Goal: Ask a question

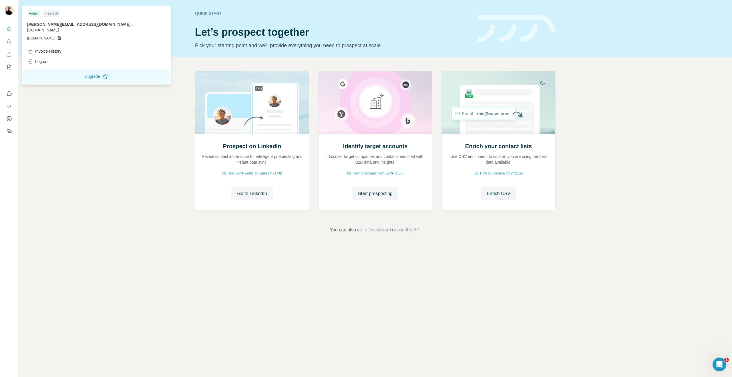
click at [51, 16] on div "Free trial" at bounding box center [51, 13] width 17 height 7
click at [13, 15] on div at bounding box center [9, 11] width 9 height 10
click at [7, 13] on img at bounding box center [9, 10] width 9 height 9
click at [9, 32] on button "Quick start" at bounding box center [9, 29] width 9 height 10
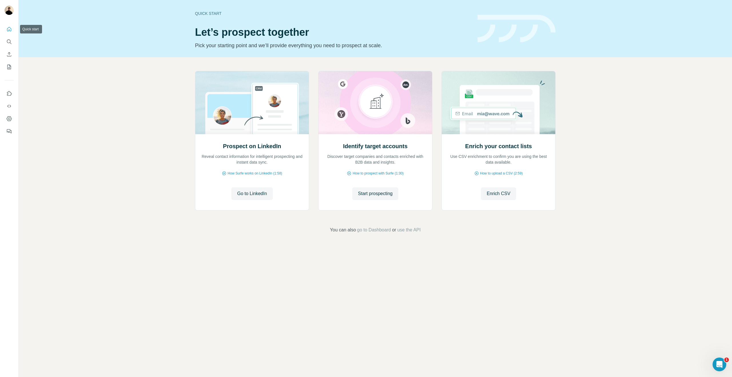
click at [9, 32] on button "Quick start" at bounding box center [9, 29] width 9 height 10
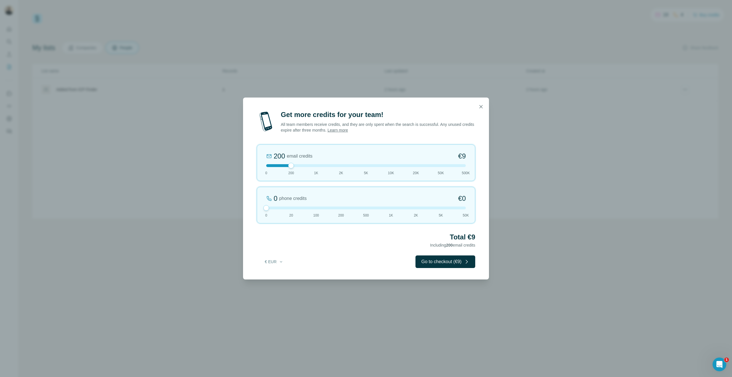
drag, startPoint x: 293, startPoint y: 209, endPoint x: 255, endPoint y: 207, distance: 38.6
click at [255, 207] on div "Get more credits for your team! All team members receive credits, and they are …" at bounding box center [366, 194] width 246 height 169
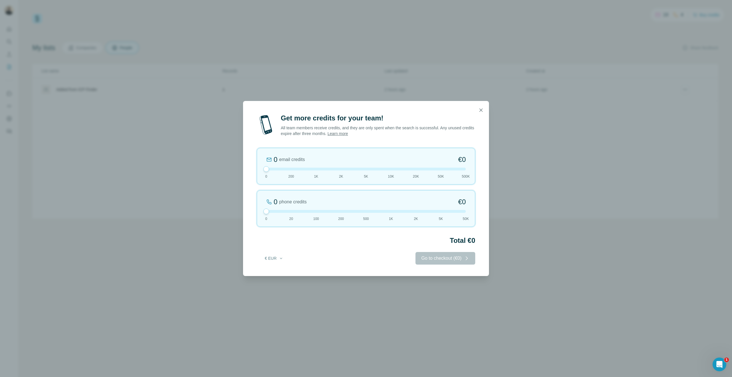
drag, startPoint x: 291, startPoint y: 167, endPoint x: 267, endPoint y: 168, distance: 24.3
click at [267, 168] on div at bounding box center [266, 169] width 6 height 6
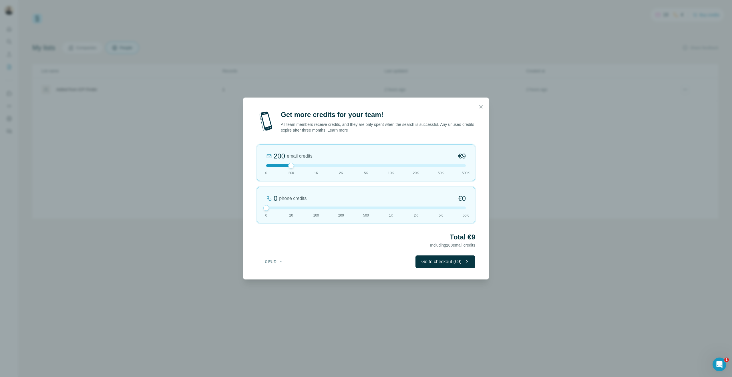
drag, startPoint x: 267, startPoint y: 169, endPoint x: 280, endPoint y: 169, distance: 13.4
click at [280, 169] on div "200 email credits €9 0 200 1K 2K 5K 10K 20K 50K 500K" at bounding box center [366, 162] width 218 height 37
click at [482, 107] on icon "button" at bounding box center [481, 107] width 6 height 6
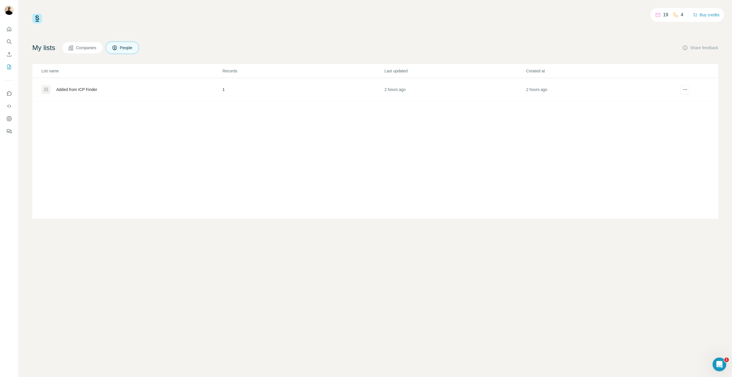
click at [85, 92] on div "Added from ICP Finder" at bounding box center [76, 90] width 41 height 6
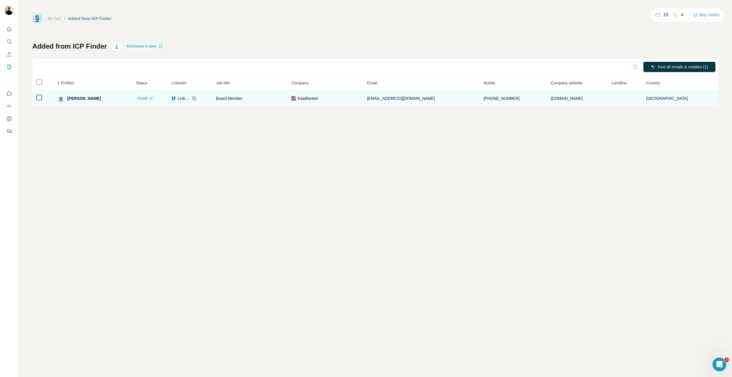
click at [426, 99] on span "marc.fauconnier@pom.be" at bounding box center [401, 98] width 68 height 5
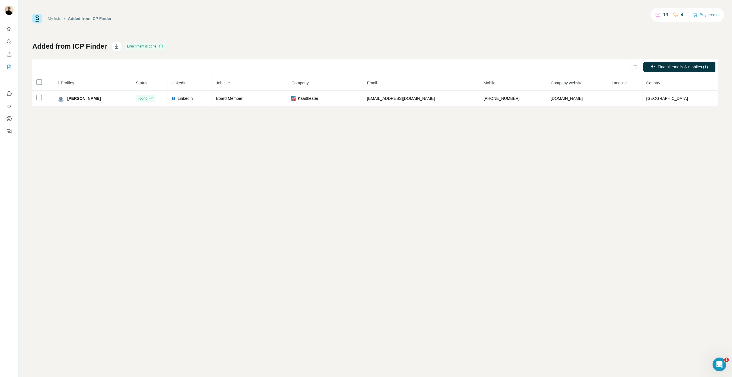
click at [386, 118] on div "My lists / Added from ICP Finder 19 4 Buy credits Added from ICP Finder Enrichm…" at bounding box center [375, 188] width 713 height 377
click at [663, 14] on p "19" at bounding box center [665, 14] width 5 height 7
click at [704, 16] on button "Buy credits" at bounding box center [706, 15] width 27 height 8
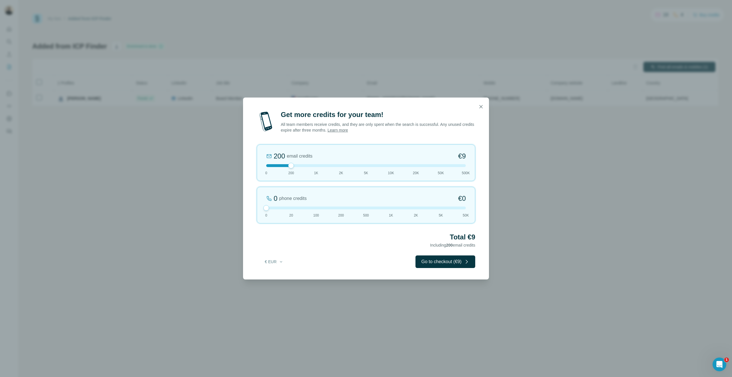
drag, startPoint x: 287, startPoint y: 209, endPoint x: 219, endPoint y: 206, distance: 67.8
click at [220, 206] on div "Get more credits for your team! All team members receive credits, and they are …" at bounding box center [366, 188] width 732 height 377
click at [280, 260] on icon "button" at bounding box center [281, 261] width 5 height 5
click at [447, 263] on button "Go to checkout (€9)" at bounding box center [445, 261] width 60 height 13
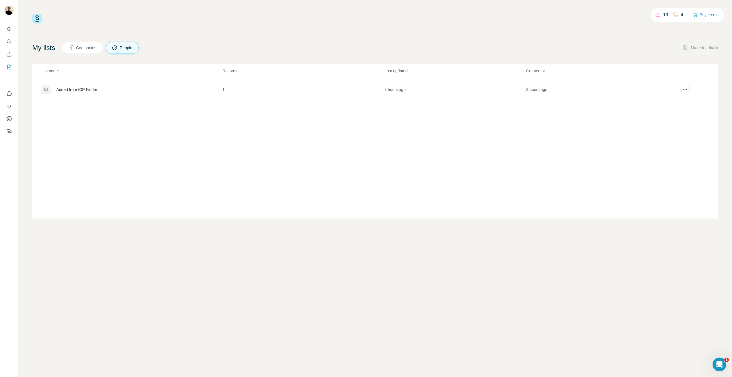
click at [14, 27] on div at bounding box center [9, 79] width 18 height 116
click at [10, 30] on icon "Quick start" at bounding box center [9, 29] width 6 height 6
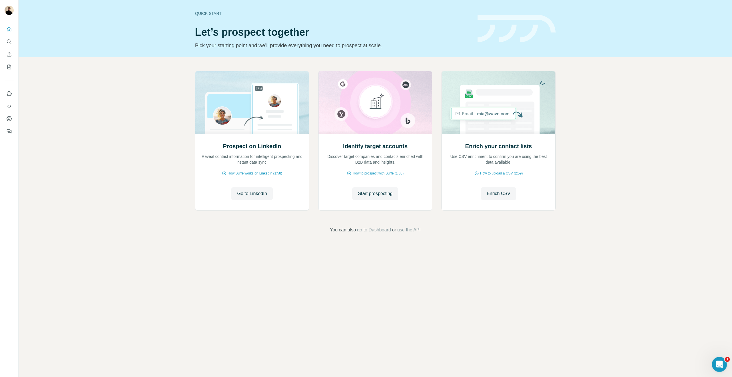
click at [718, 357] on div "Open Intercom Messenger" at bounding box center [718, 363] width 19 height 19
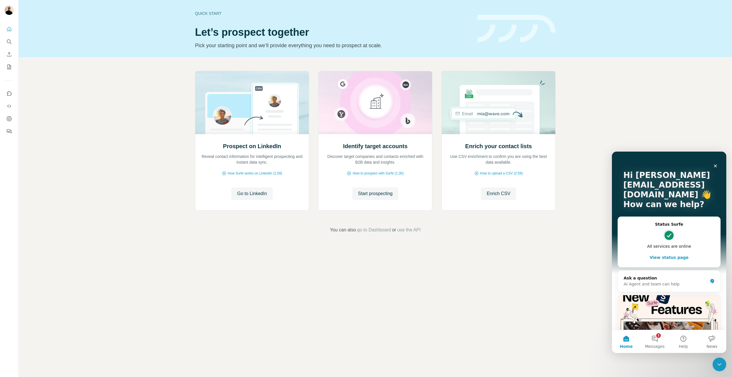
scroll to position [62, 0]
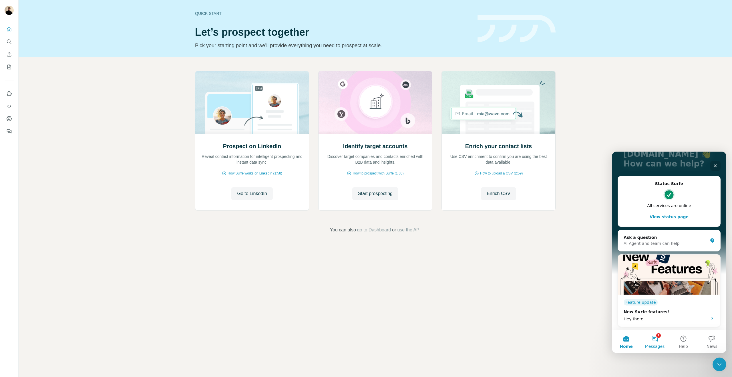
click at [655, 339] on button "1 Messages" at bounding box center [655, 341] width 29 height 23
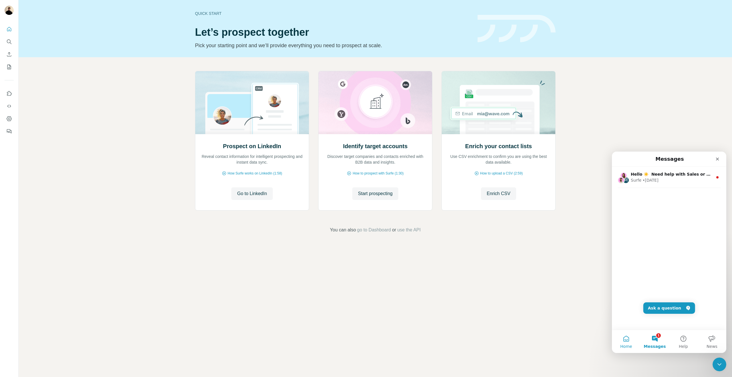
click at [629, 339] on button "Home" at bounding box center [626, 341] width 29 height 23
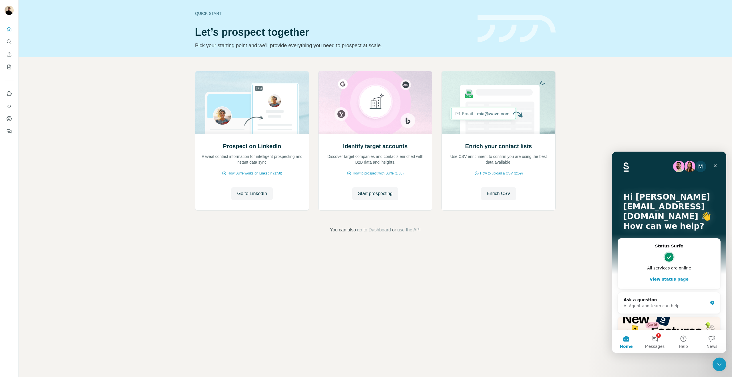
click at [662, 275] on button "View status page" at bounding box center [669, 278] width 91 height 11
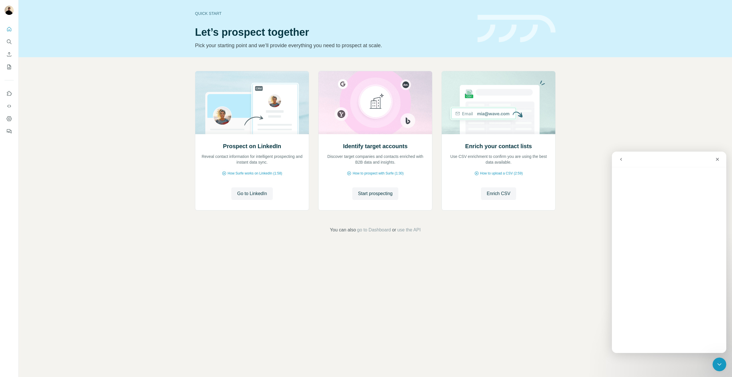
click at [623, 157] on button "go back" at bounding box center [621, 159] width 11 height 11
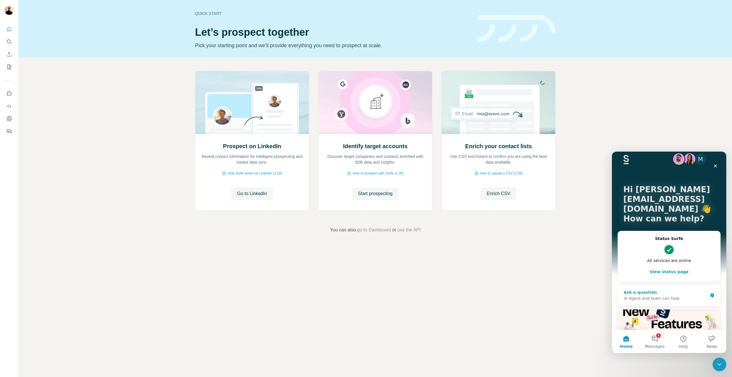
scroll to position [8, 0]
click at [667, 294] on div "Ask a question" at bounding box center [666, 292] width 84 height 6
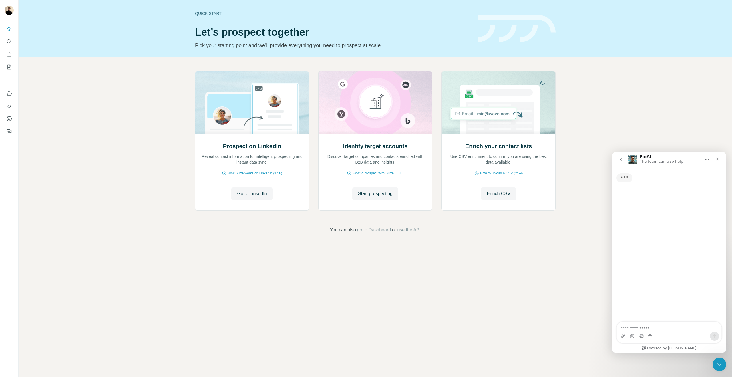
click at [653, 329] on textarea "Ask a question…" at bounding box center [669, 327] width 105 height 10
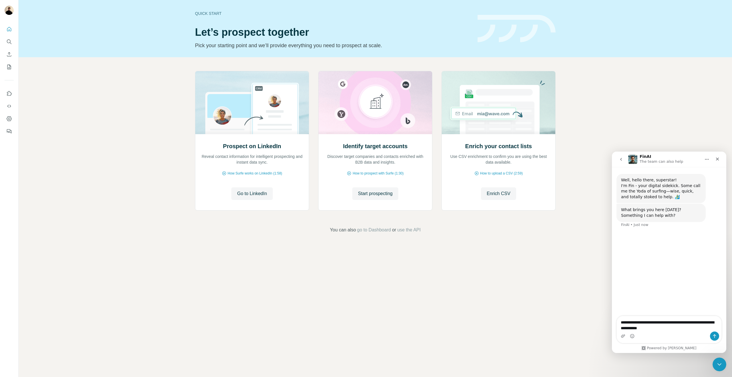
click at [657, 329] on textarea "**********" at bounding box center [669, 323] width 105 height 15
click at [693, 330] on textarea "**********" at bounding box center [669, 323] width 105 height 15
click at [698, 315] on textarea "**********" at bounding box center [669, 315] width 105 height 33
type textarea "**********"
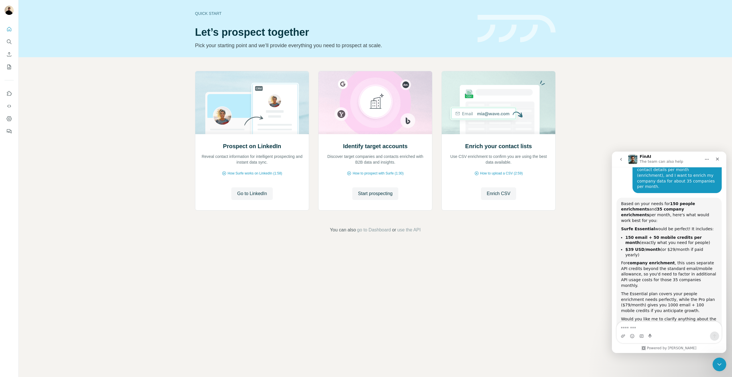
scroll to position [84, 0]
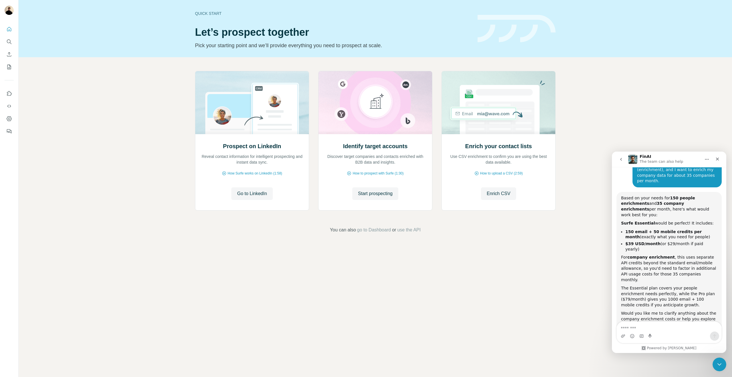
click at [662, 330] on textarea "Message…" at bounding box center [669, 327] width 105 height 10
type textarea "*"
type textarea "**********"
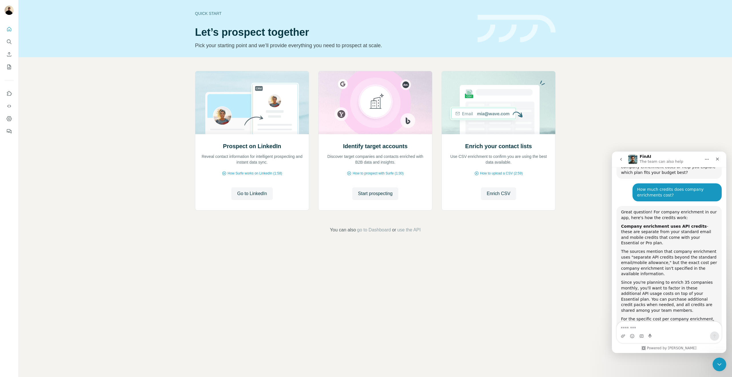
scroll to position [255, 0]
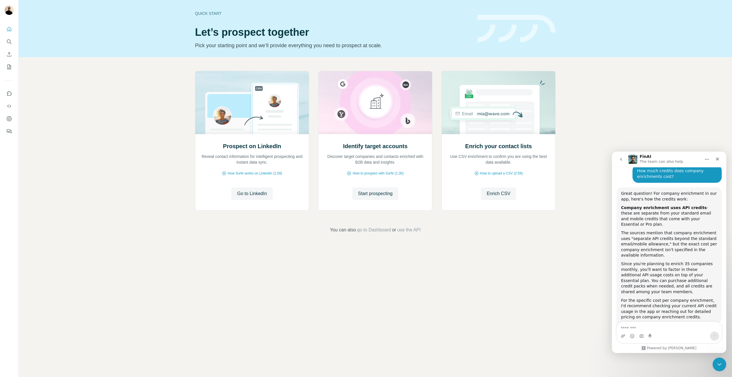
click at [657, 332] on div "Intercom messenger" at bounding box center [669, 335] width 105 height 9
click at [642, 323] on textarea "Message…" at bounding box center [669, 327] width 105 height 10
click at [5, 119] on button "Dashboard" at bounding box center [9, 119] width 9 height 10
click at [650, 329] on textarea "**********" at bounding box center [669, 327] width 105 height 10
type textarea "**********"
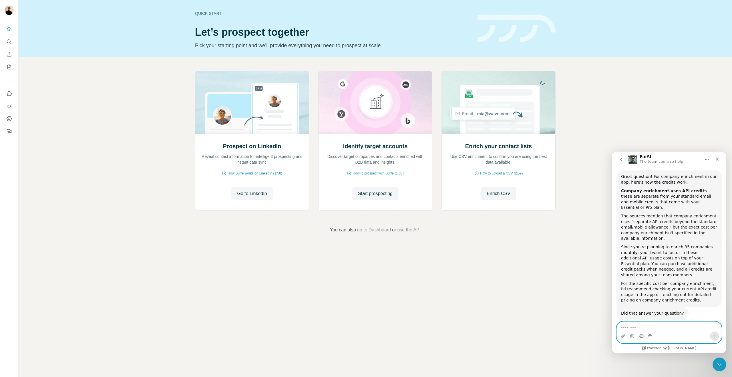
scroll to position [291, 0]
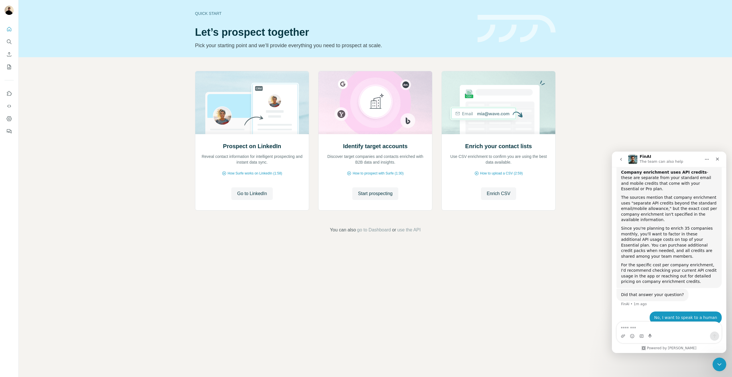
click at [633, 158] on img "Intercom messenger" at bounding box center [632, 159] width 9 height 9
click at [641, 157] on h1 "FinAI" at bounding box center [645, 156] width 11 height 4
drag, startPoint x: 640, startPoint y: 157, endPoint x: 637, endPoint y: 157, distance: 3.2
click at [638, 157] on div "FinAI The team can also help" at bounding box center [664, 159] width 73 height 10
click at [633, 157] on img "Intercom messenger" at bounding box center [632, 159] width 9 height 9
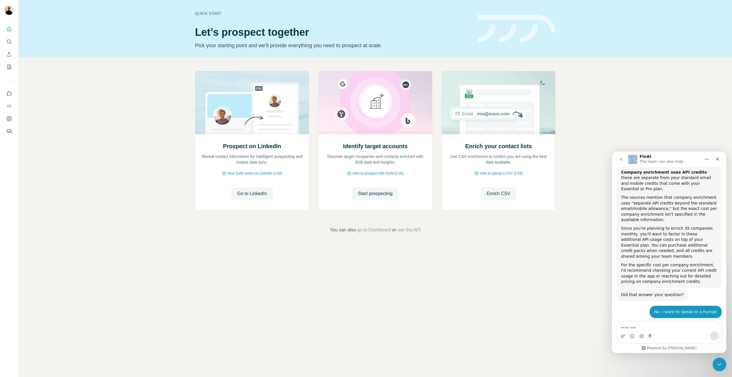
scroll to position [306, 0]
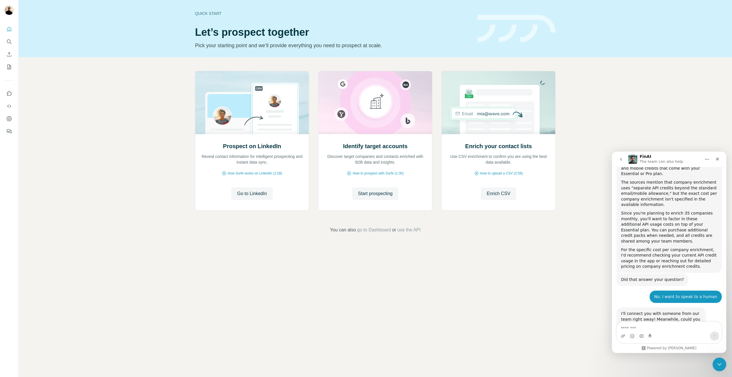
click at [674, 336] on div "Intercom messenger" at bounding box center [669, 335] width 105 height 9
click at [668, 332] on div "Intercom messenger" at bounding box center [669, 335] width 105 height 9
click at [660, 329] on textarea "Message…" at bounding box center [669, 327] width 105 height 10
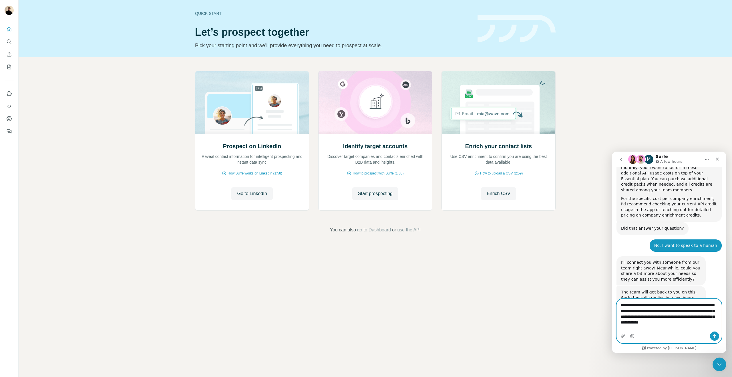
scroll to position [363, 0]
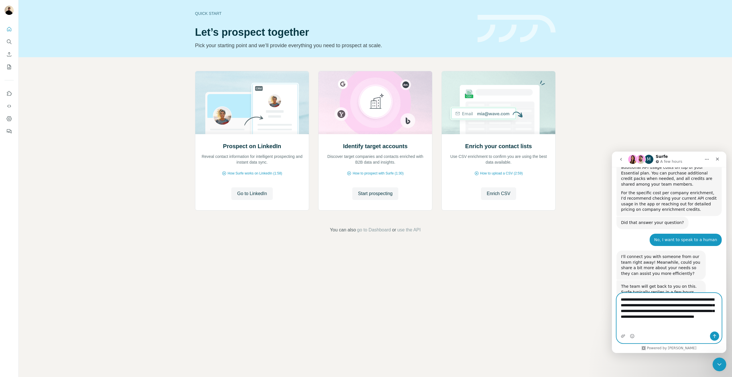
type textarea "**********"
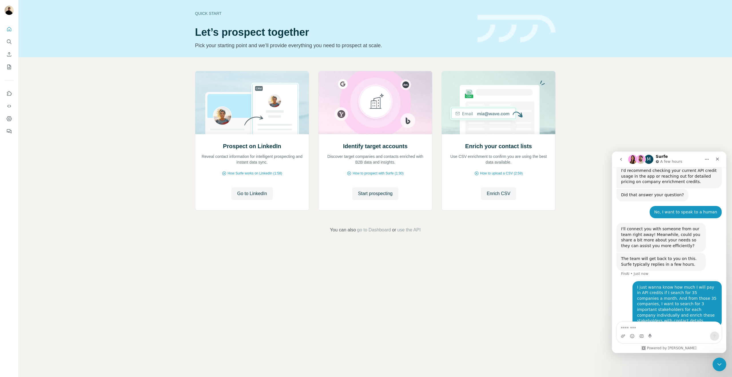
click at [644, 285] on div "I just wanna know how much I will pay in API credits if I search for 35 compani…" at bounding box center [677, 304] width 80 height 39
click at [643, 285] on div "I just wanna know how much I will pay in API credits if I search for 35 compani…" at bounding box center [677, 304] width 80 height 39
click at [644, 285] on div "I just wanna know how much I will pay in API credits if I search for 35 compani…" at bounding box center [677, 304] width 80 height 39
click at [394, 174] on span "How to prospect with Surfe (1:30)" at bounding box center [378, 173] width 51 height 5
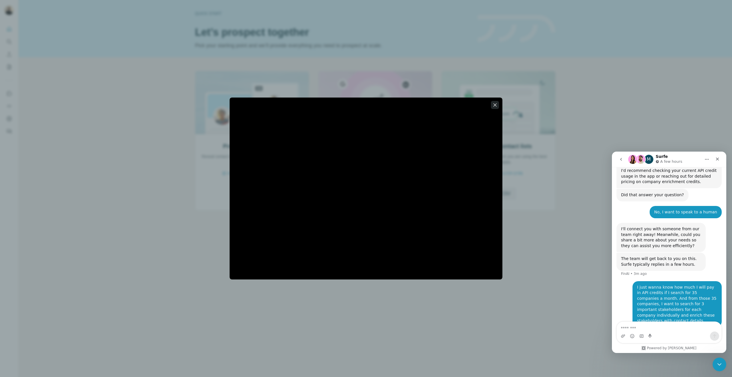
click at [493, 105] on icon "button" at bounding box center [495, 105] width 6 height 6
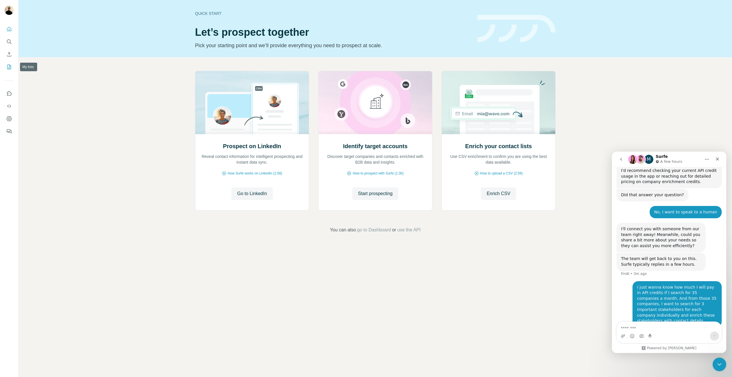
click at [10, 66] on icon "My lists" at bounding box center [9, 67] width 3 height 4
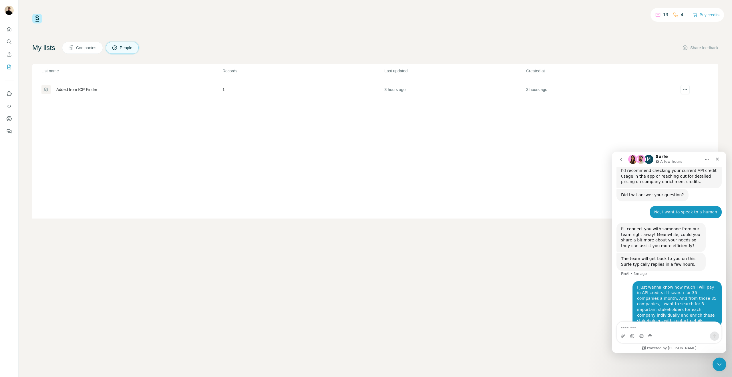
click at [83, 93] on div "Added from ICP Finder" at bounding box center [131, 89] width 180 height 9
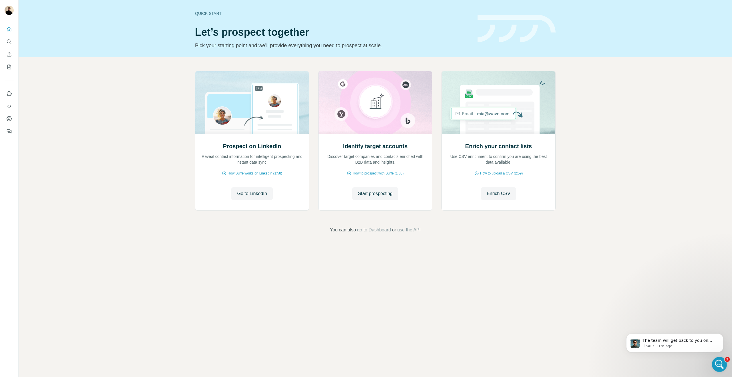
click at [719, 364] on icon "Open Intercom Messenger" at bounding box center [718, 363] width 9 height 9
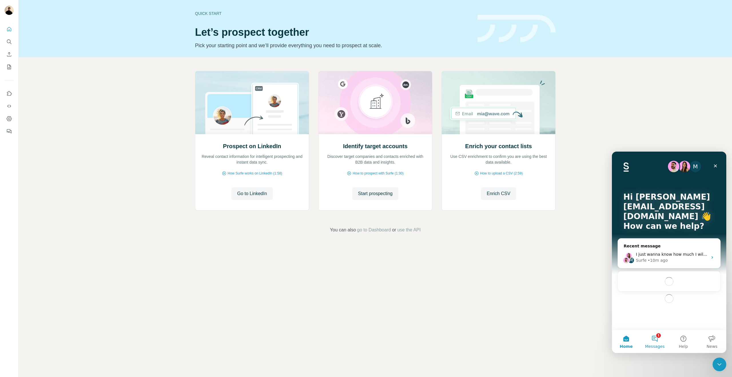
click at [651, 344] on span "Messages" at bounding box center [655, 346] width 20 height 4
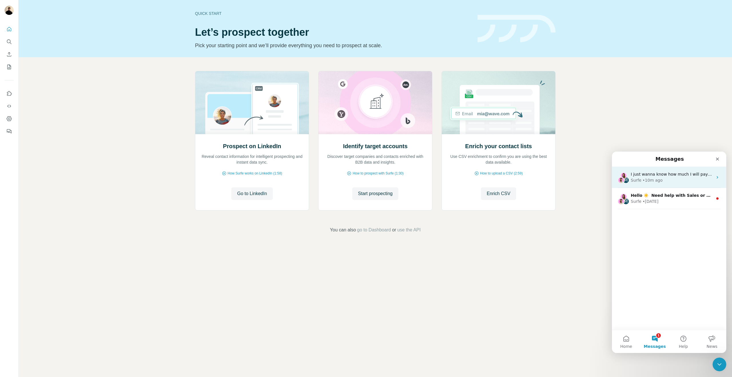
click at [663, 178] on div "Surfe • 10m ago" at bounding box center [672, 180] width 82 height 6
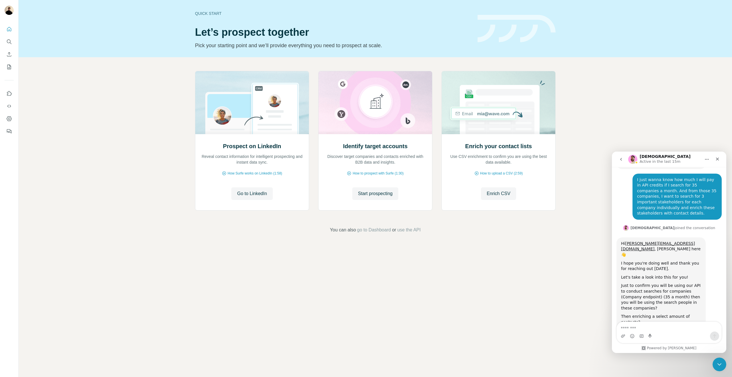
scroll to position [492, 0]
type textarea "*"
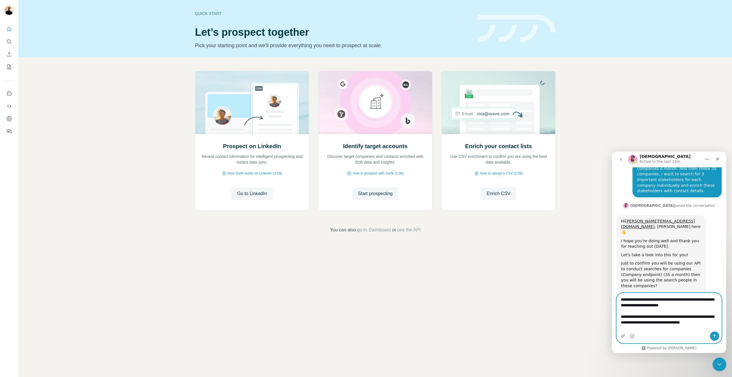
scroll to position [521, 0]
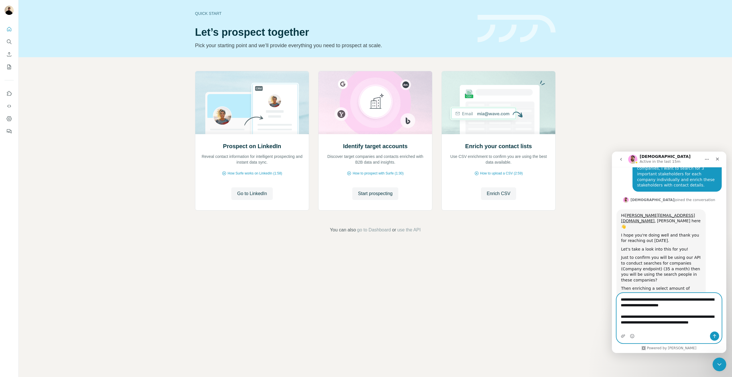
click at [683, 317] on textarea "**********" at bounding box center [669, 312] width 105 height 38
drag, startPoint x: 694, startPoint y: 317, endPoint x: 716, endPoint y: 314, distance: 22.1
click at [716, 314] on textarea "**********" at bounding box center [669, 312] width 105 height 38
click at [665, 327] on textarea "**********" at bounding box center [669, 312] width 105 height 38
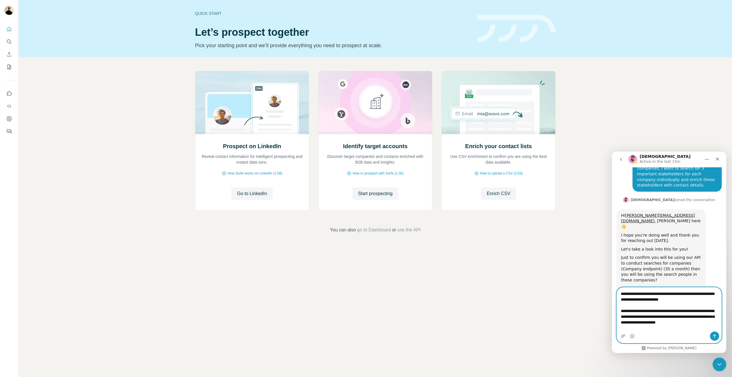
scroll to position [527, 0]
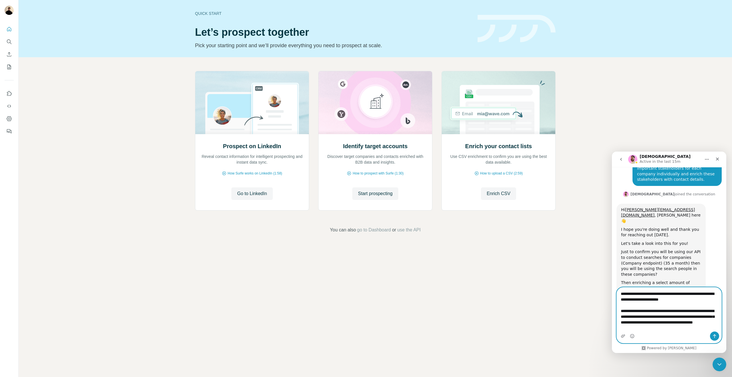
type textarea "**********"
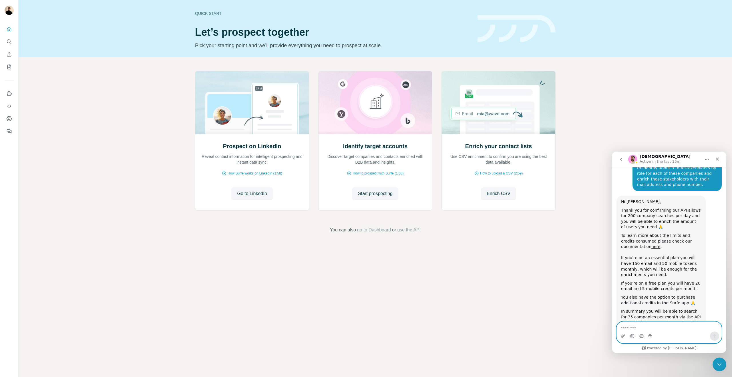
scroll to position [697, 0]
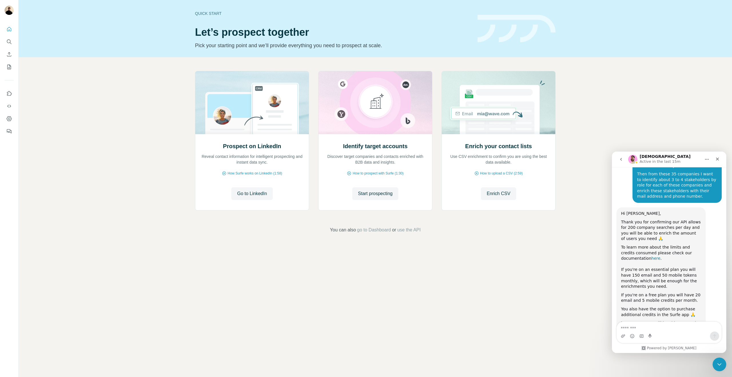
click at [651, 256] on link "here" at bounding box center [655, 258] width 9 height 5
click at [629, 322] on textarea "Message…" at bounding box center [669, 327] width 105 height 10
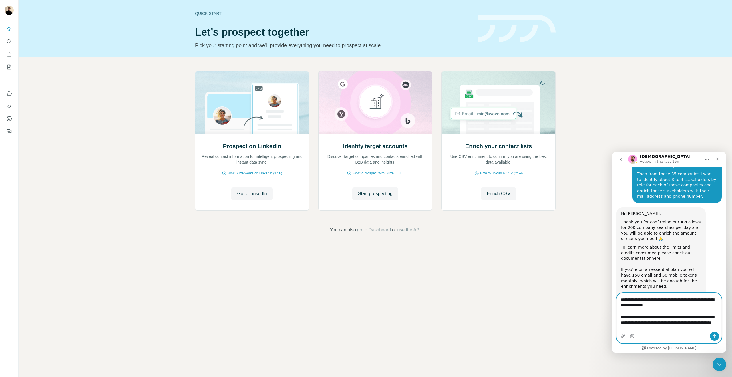
type textarea "**********"
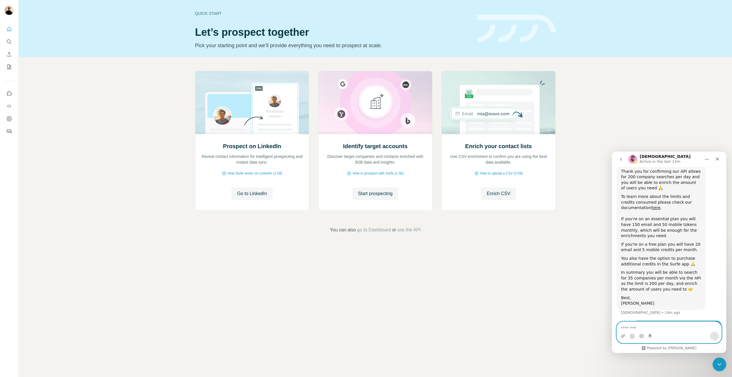
scroll to position [757, 0]
